Goal: Task Accomplishment & Management: Manage account settings

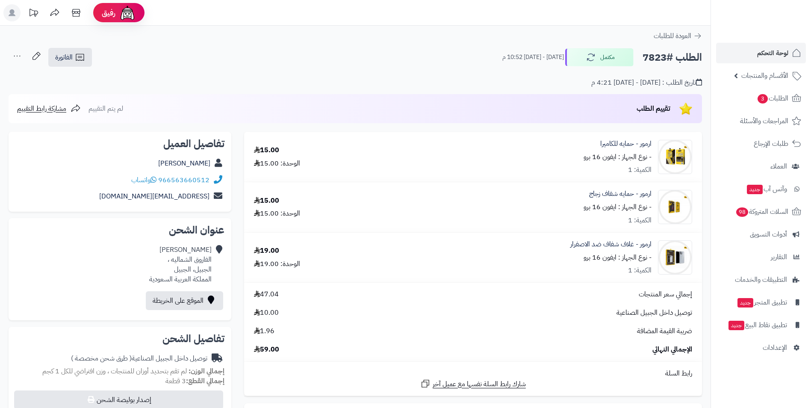
scroll to position [85, 0]
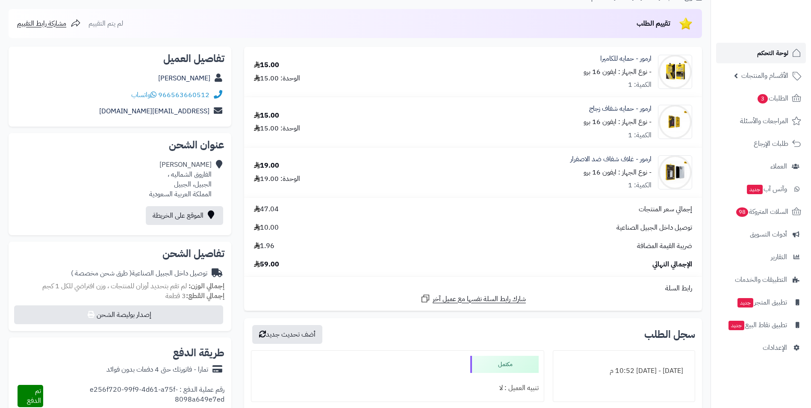
click at [765, 50] on span "لوحة التحكم" at bounding box center [772, 53] width 31 height 12
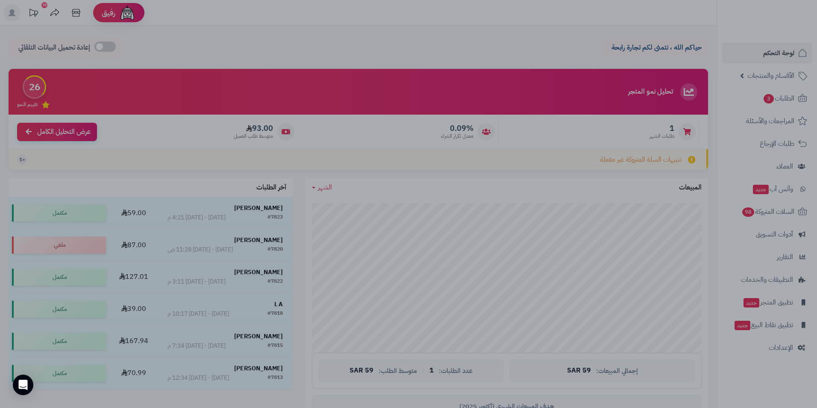
click at [251, 237] on div at bounding box center [408, 204] width 817 height 408
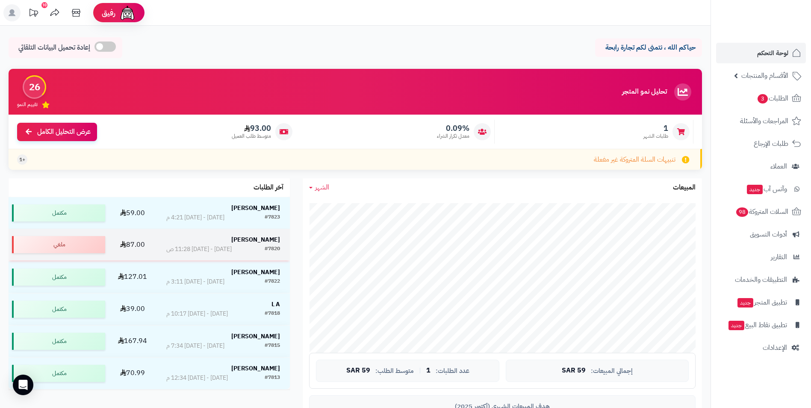
click at [260, 238] on strong "[PERSON_NAME]" at bounding box center [255, 239] width 49 height 9
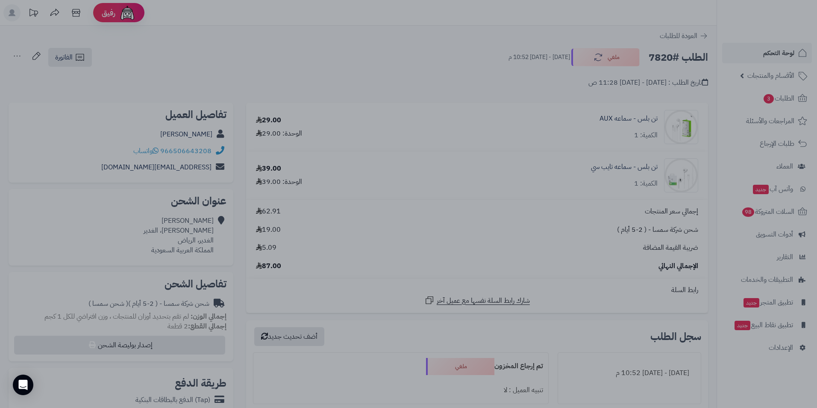
click at [396, 65] on div at bounding box center [408, 204] width 817 height 408
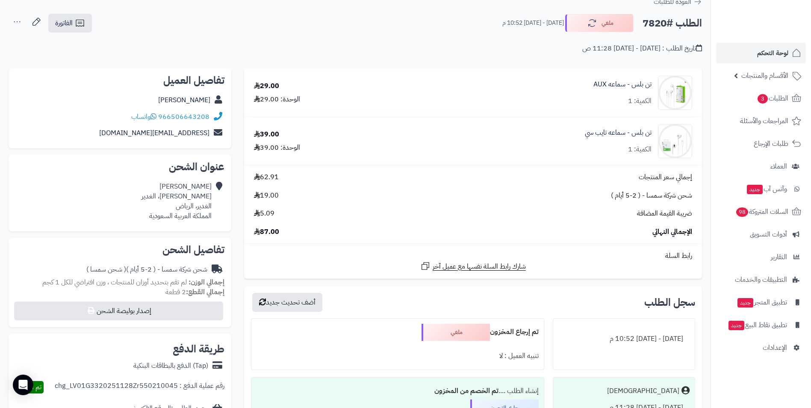
scroll to position [29, 0]
